Goal: Information Seeking & Learning: Learn about a topic

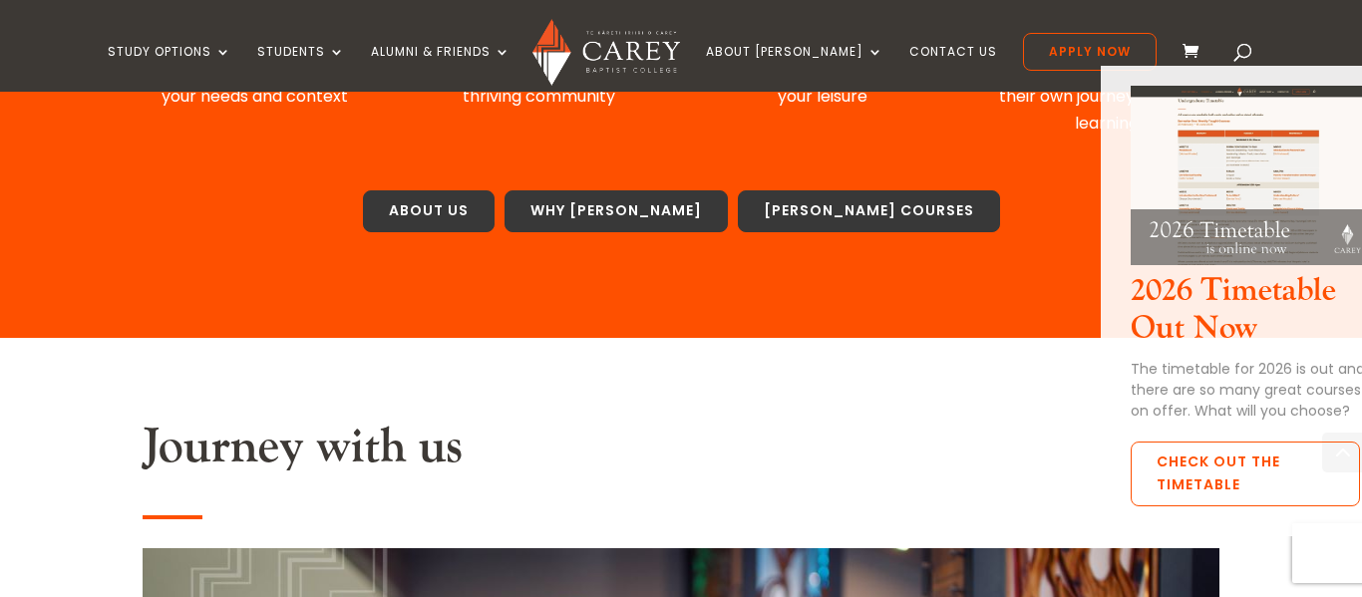
scroll to position [1320, 0]
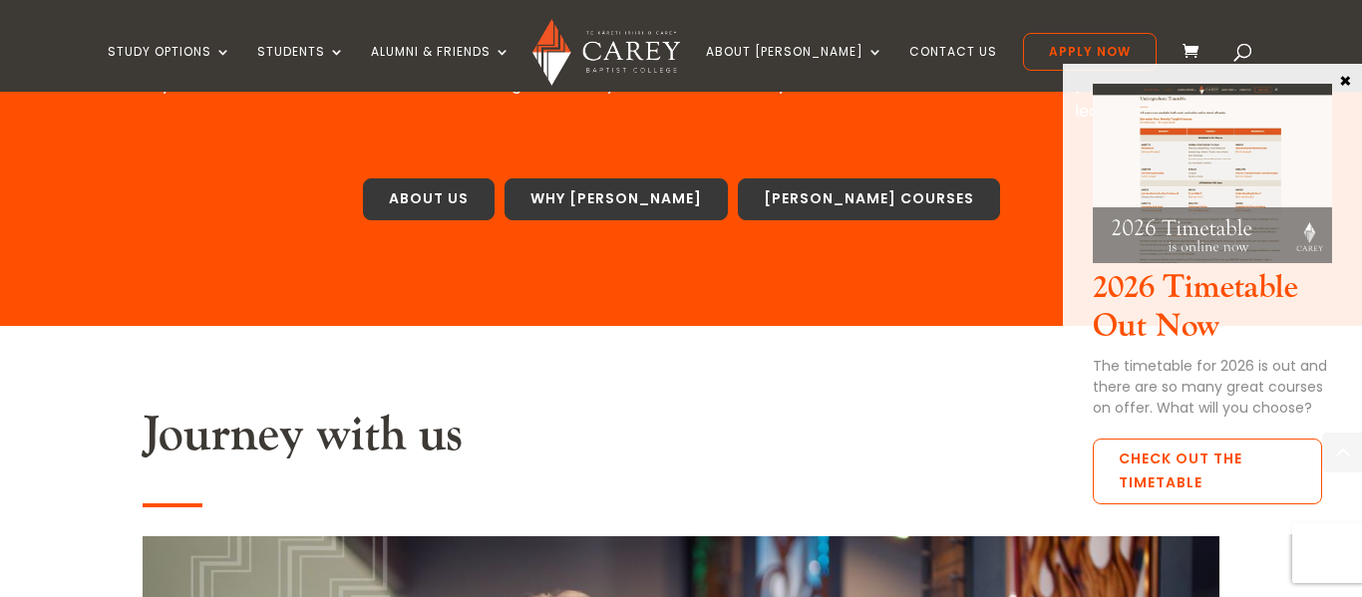
click at [1341, 87] on button "×" at bounding box center [1345, 80] width 20 height 18
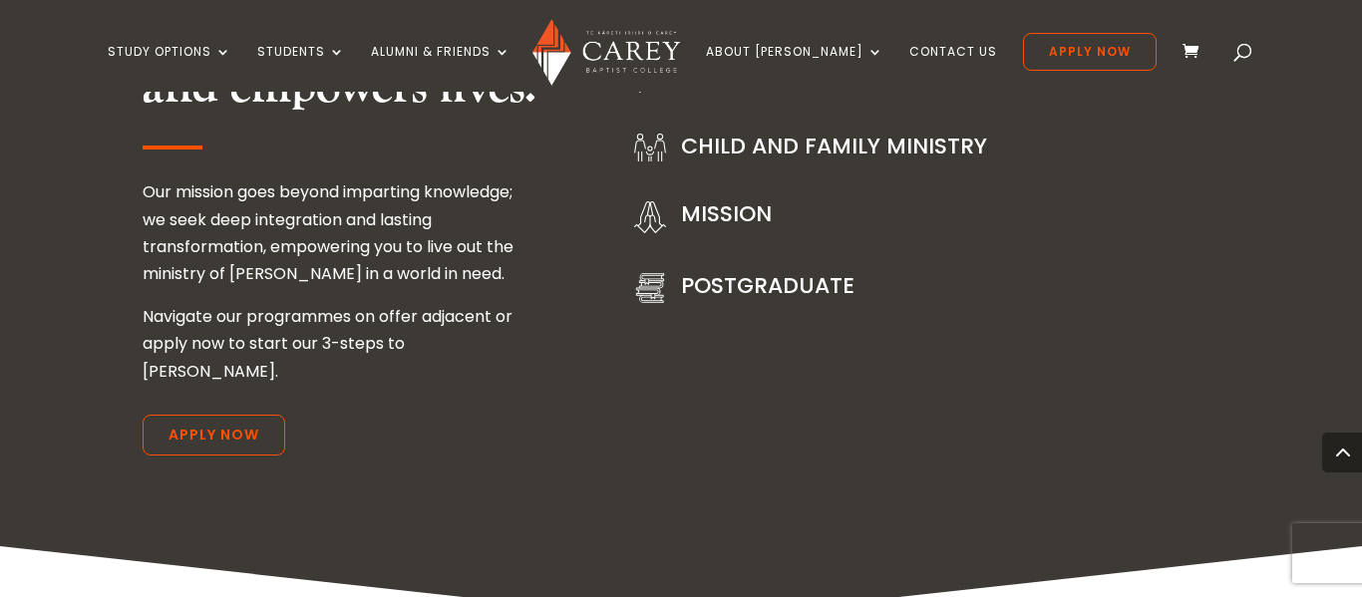
scroll to position [2796, 0]
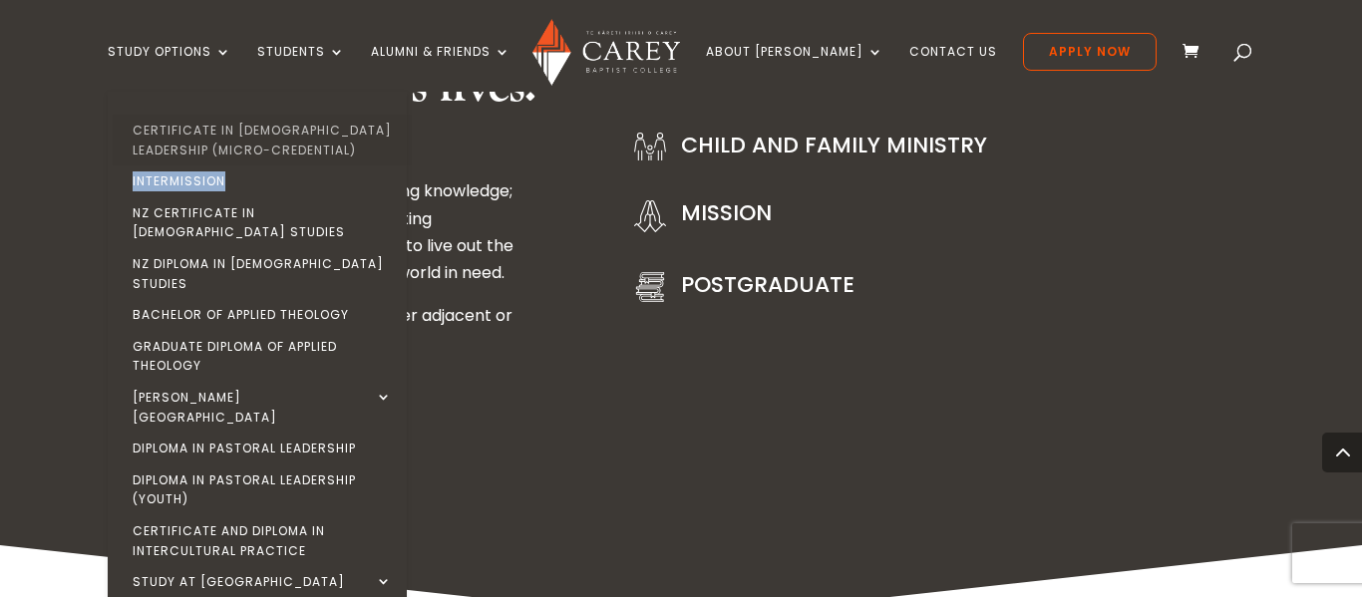
click at [280, 142] on link "Certificate in [DEMOGRAPHIC_DATA] Leadership (Micro-credential)" at bounding box center [262, 140] width 299 height 51
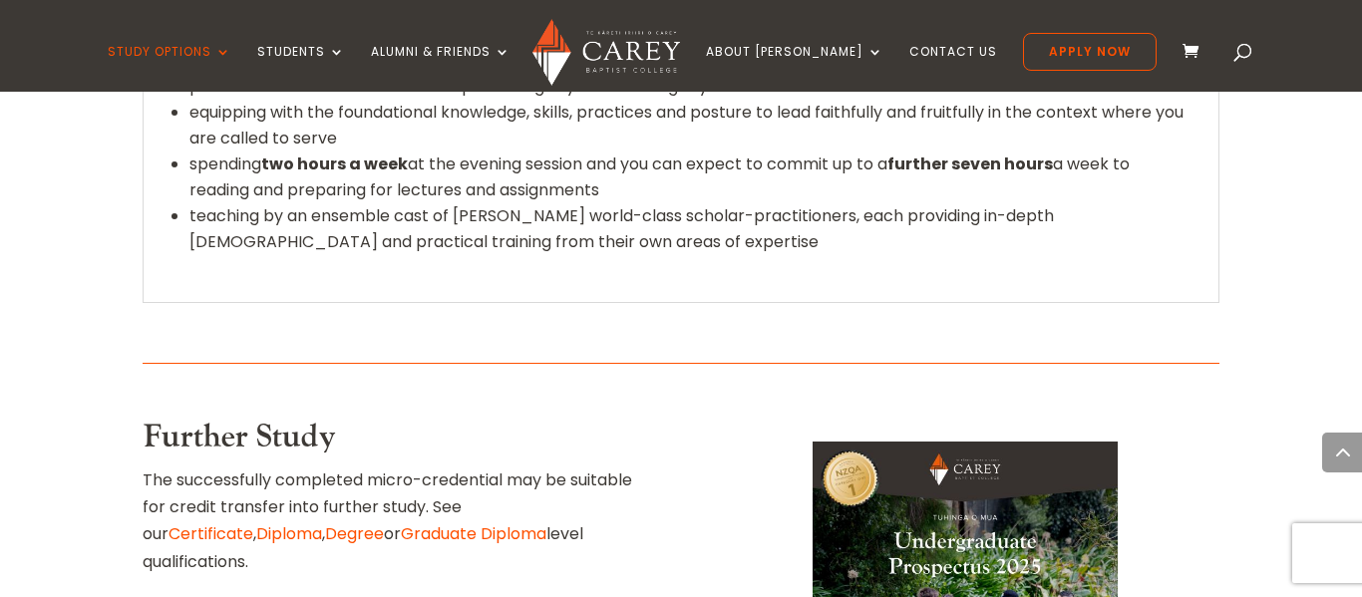
scroll to position [2885, 0]
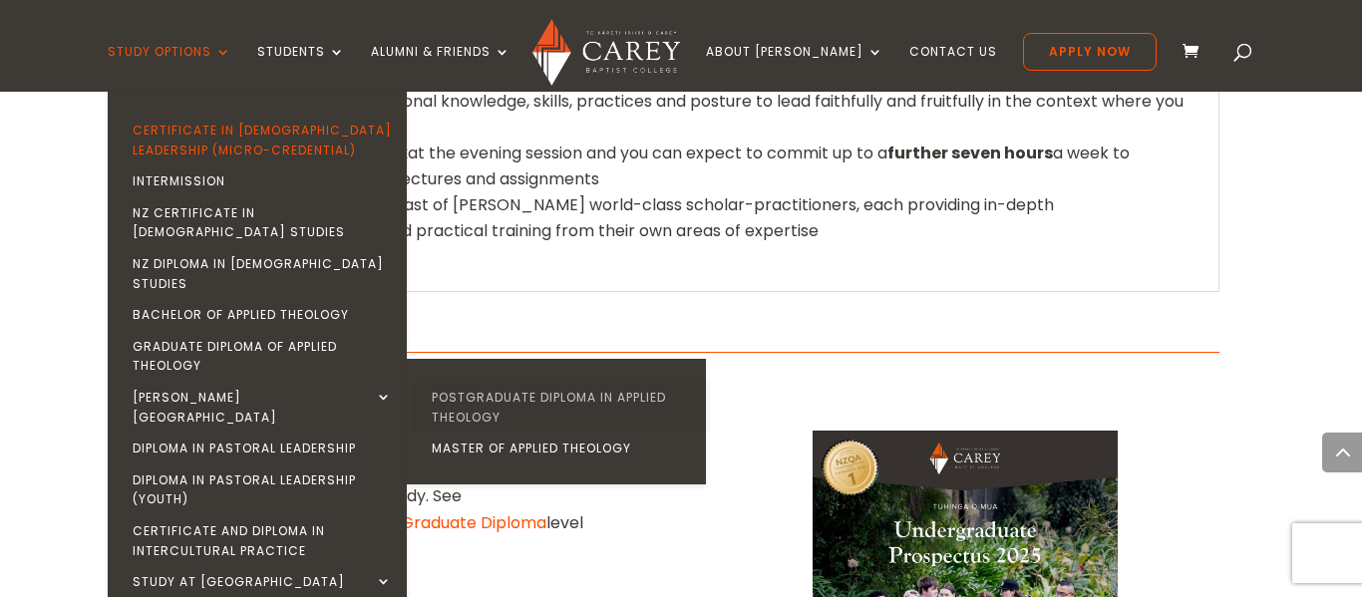
click at [526, 382] on link "Postgraduate Diploma in Applied Theology" at bounding box center [561, 407] width 299 height 51
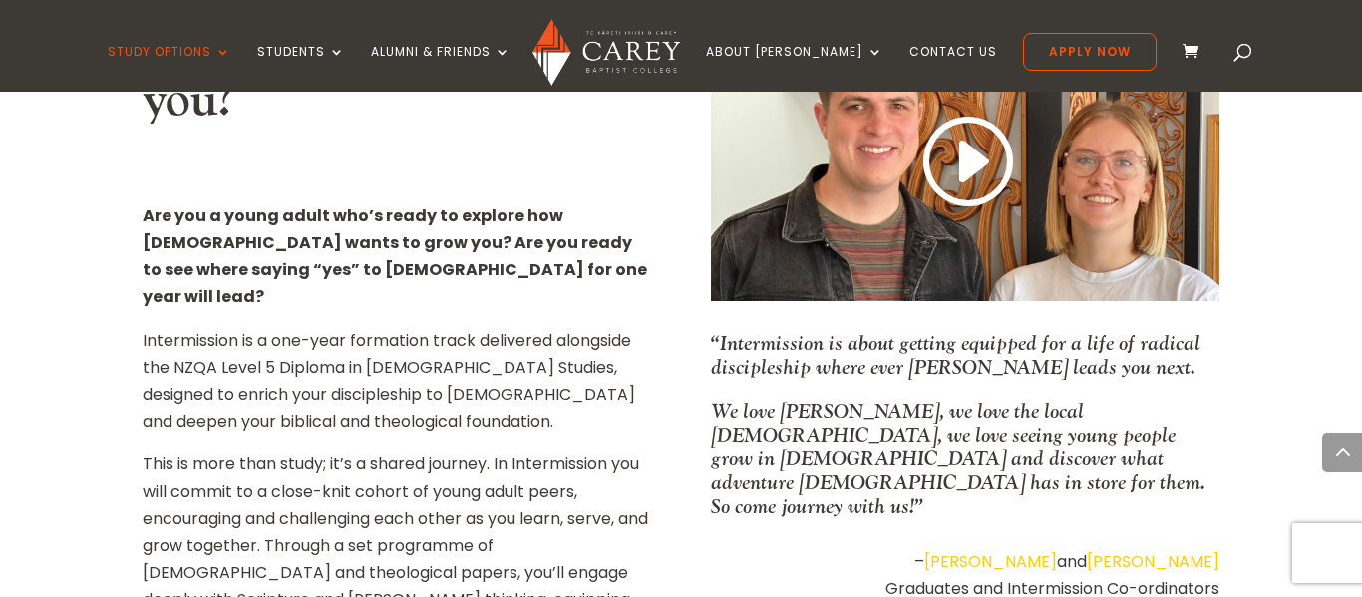
scroll to position [1276, 0]
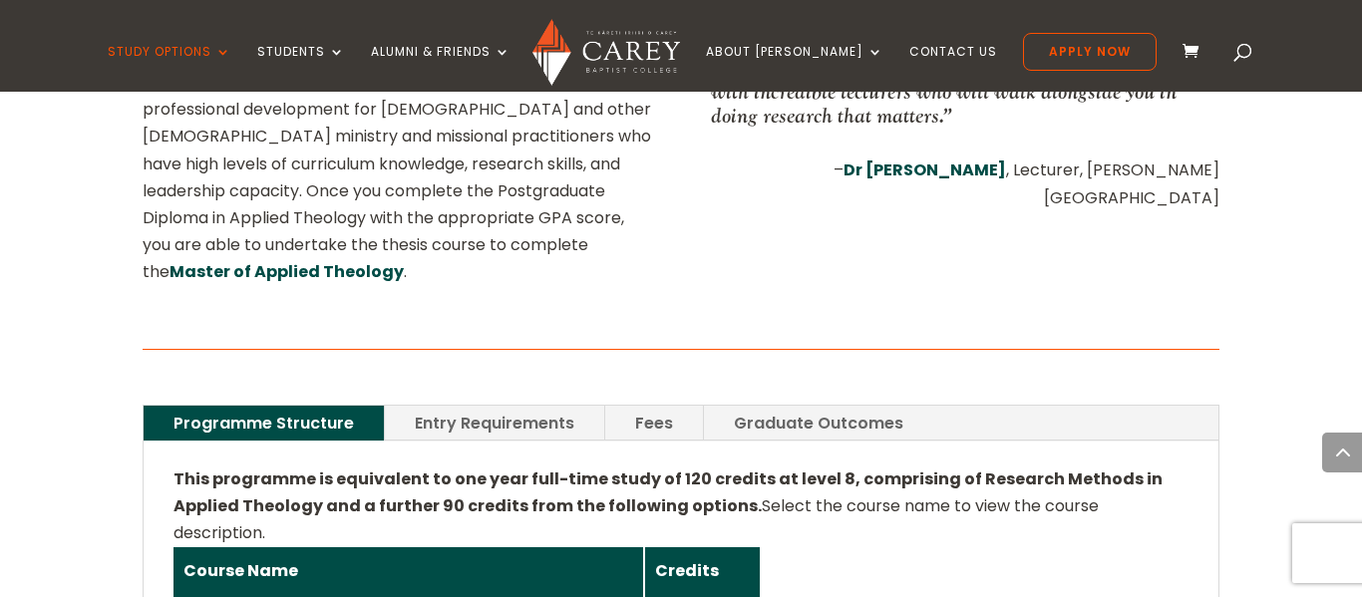
scroll to position [1213, 0]
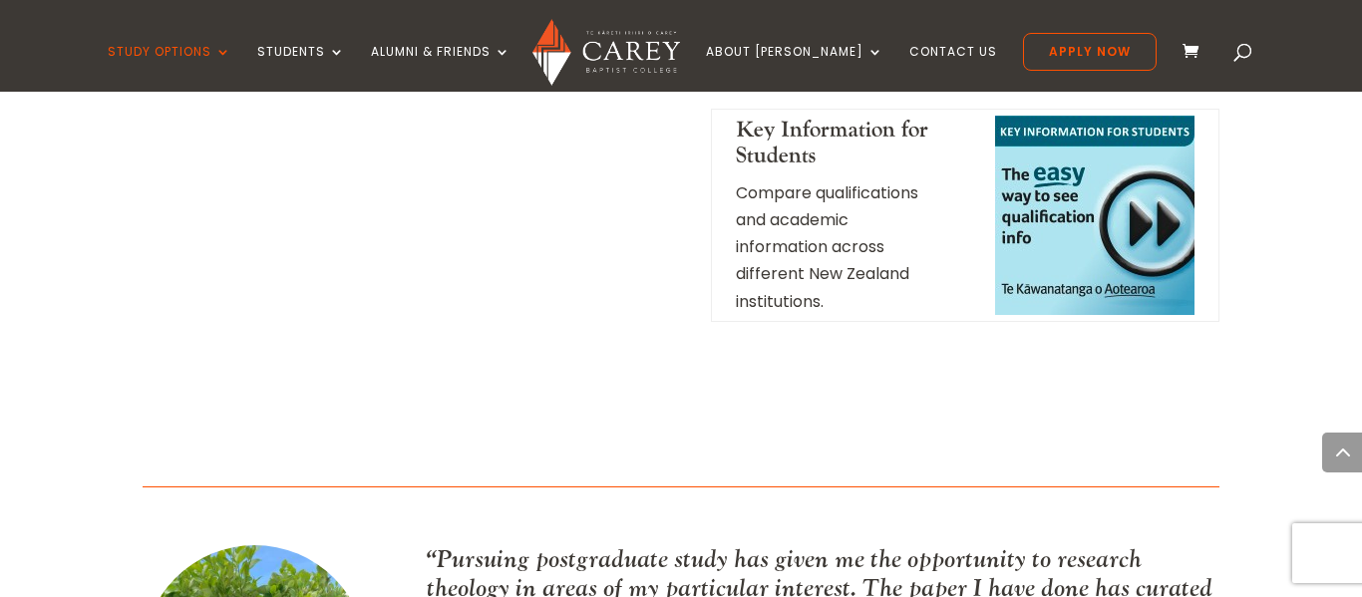
scroll to position [2317, 0]
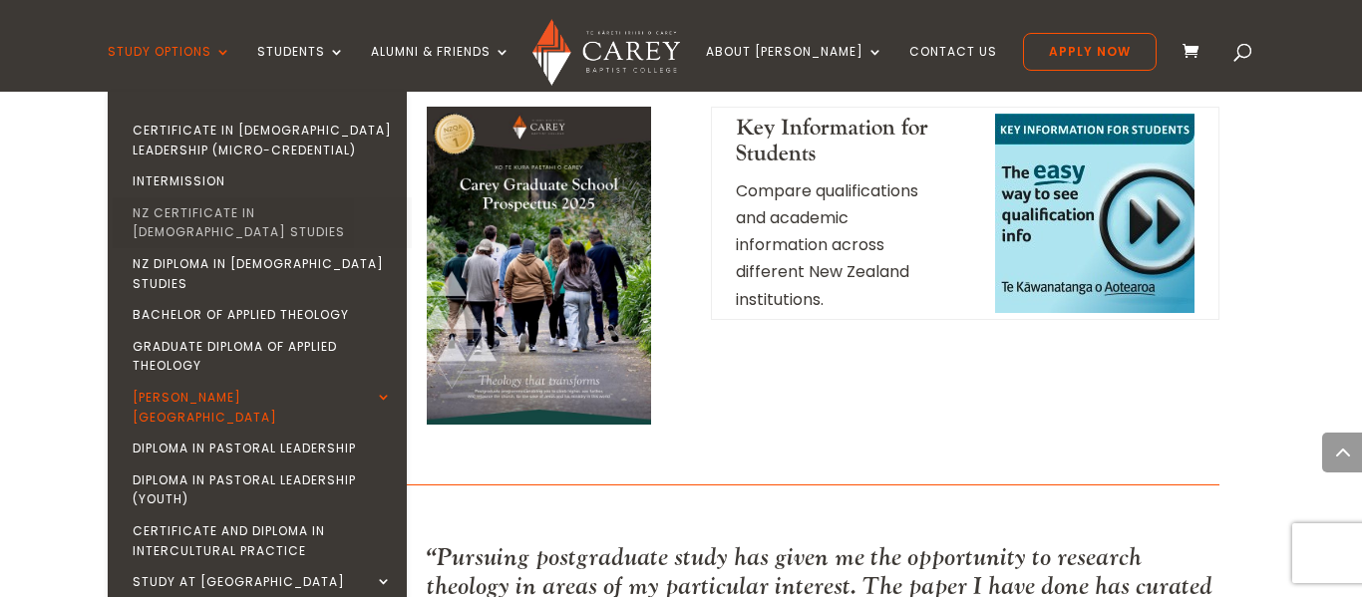
click at [257, 208] on link "NZ Certificate in [DEMOGRAPHIC_DATA] Studies" at bounding box center [262, 222] width 299 height 51
click at [292, 221] on link "NZ Certificate in [DEMOGRAPHIC_DATA] Studies" at bounding box center [262, 222] width 299 height 51
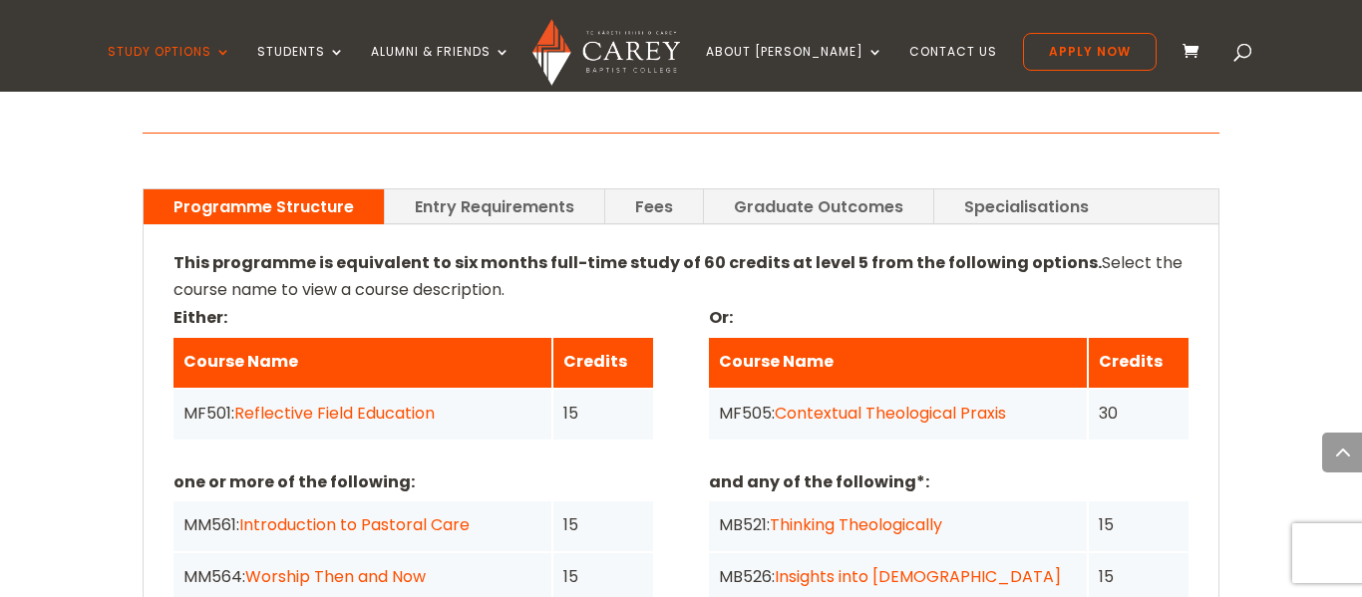
scroll to position [1483, 0]
